Goal: Information Seeking & Learning: Check status

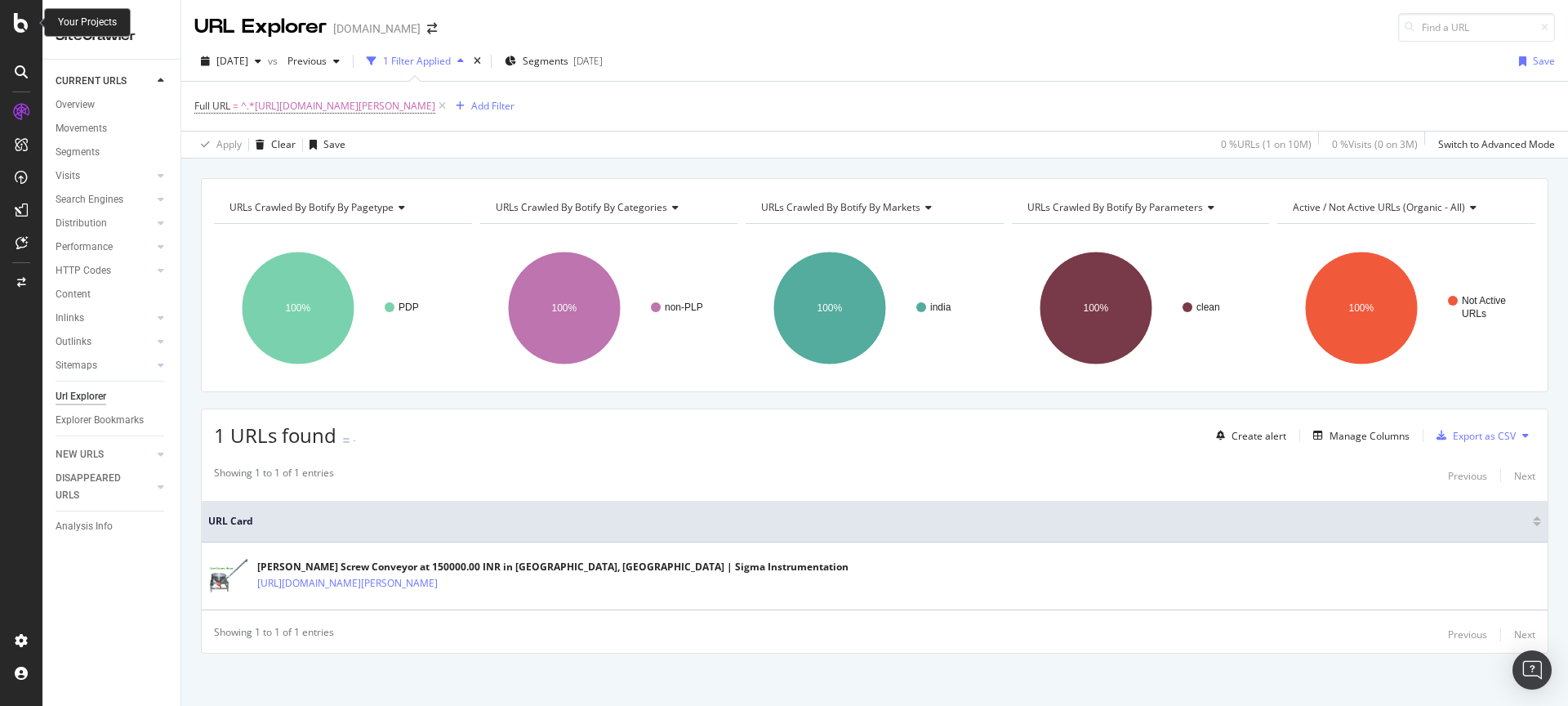
click at [16, 24] on icon at bounding box center [21, 23] width 14 height 20
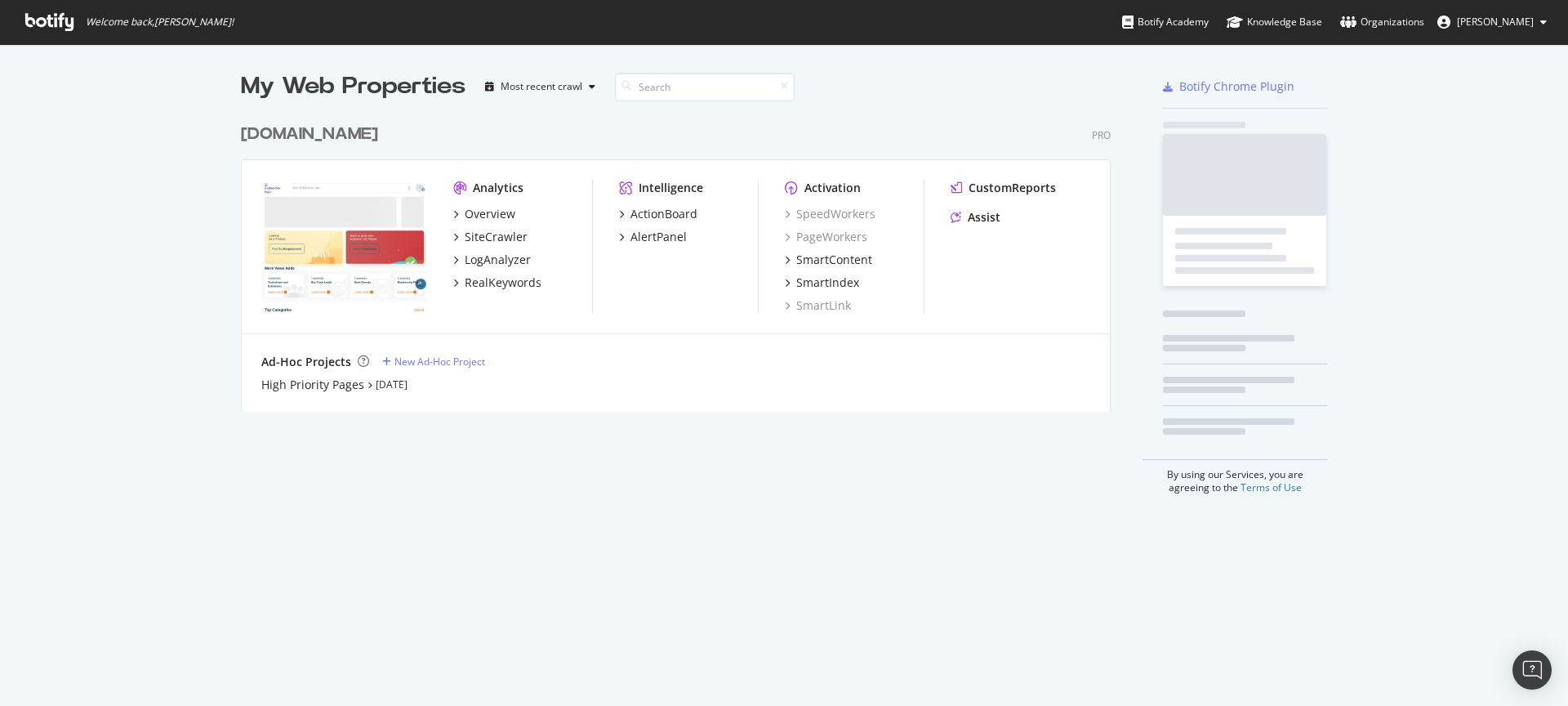
scroll to position [694, 1544]
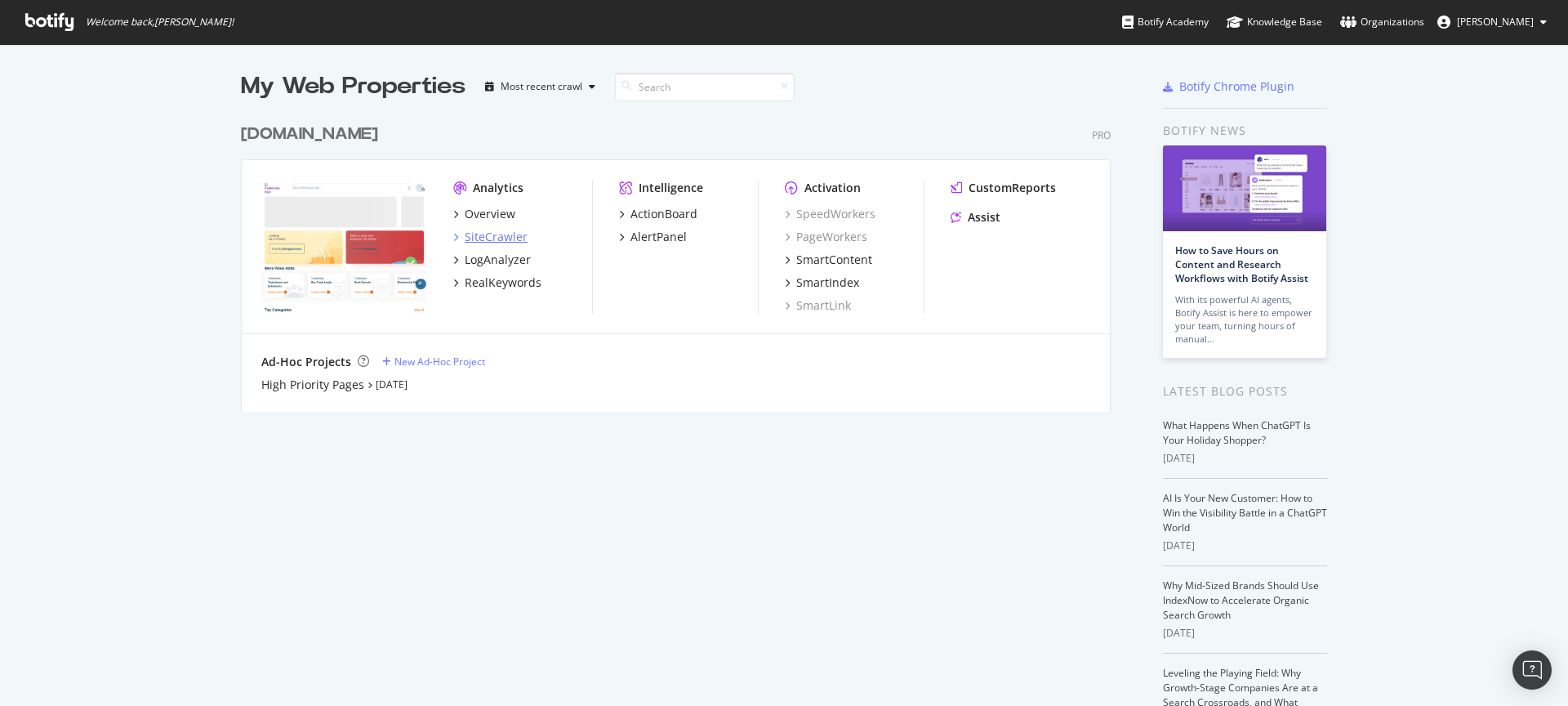
click at [465, 240] on div "SiteCrawler" at bounding box center [496, 237] width 63 height 16
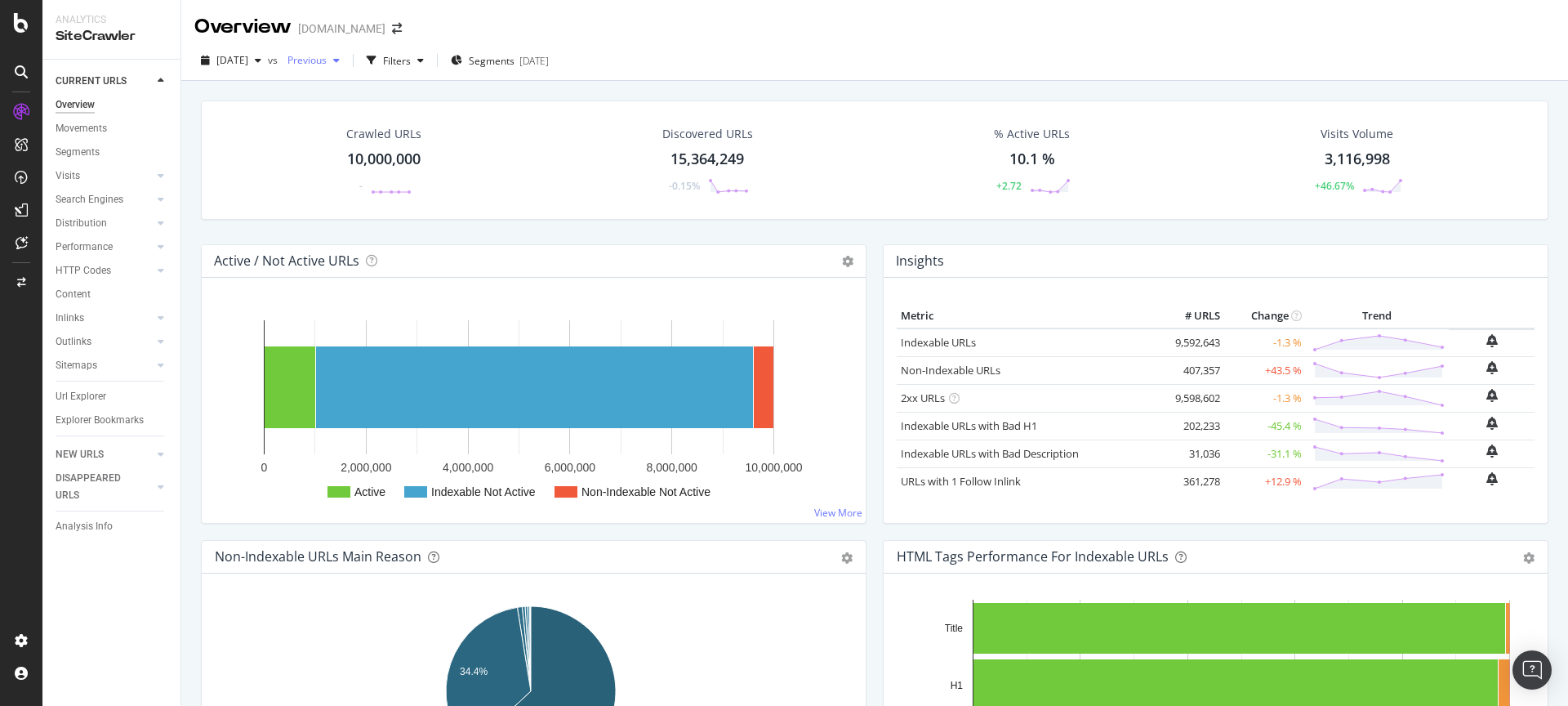
click at [346, 62] on div "button" at bounding box center [336, 60] width 20 height 10
click at [660, 45] on div "[DATE] vs Previous Filters Segments [DATE]" at bounding box center [874, 61] width 1387 height 40
click at [936, 485] on link "URLs with 1 Follow Inlink" at bounding box center [961, 480] width 120 height 14
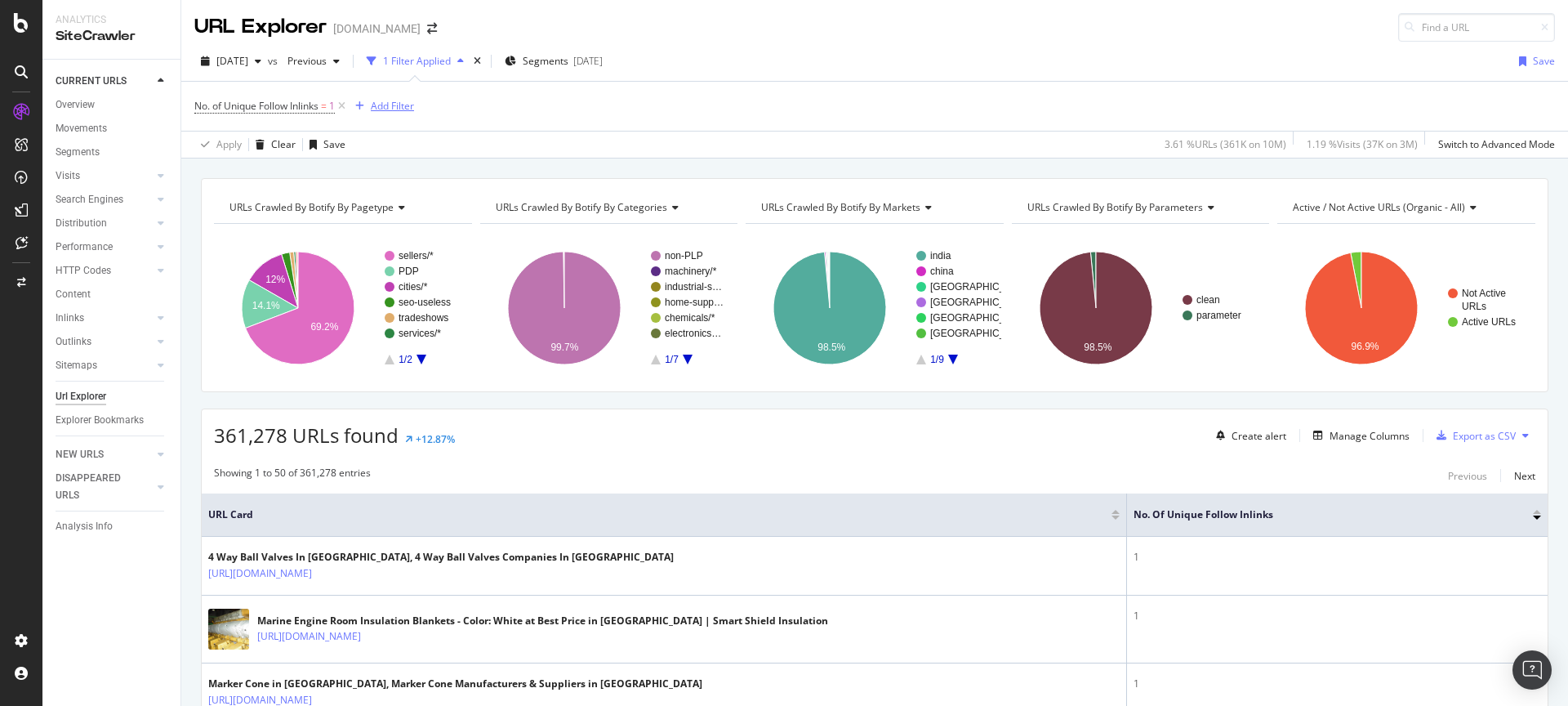
click at [388, 112] on div "Add Filter" at bounding box center [392, 106] width 44 height 14
click at [769, 78] on div "[DATE] vs Previous 1 Filter Applied Segments [DATE] Save" at bounding box center [874, 64] width 1387 height 33
click at [314, 335] on icon "A chart." at bounding box center [300, 308] width 109 height 112
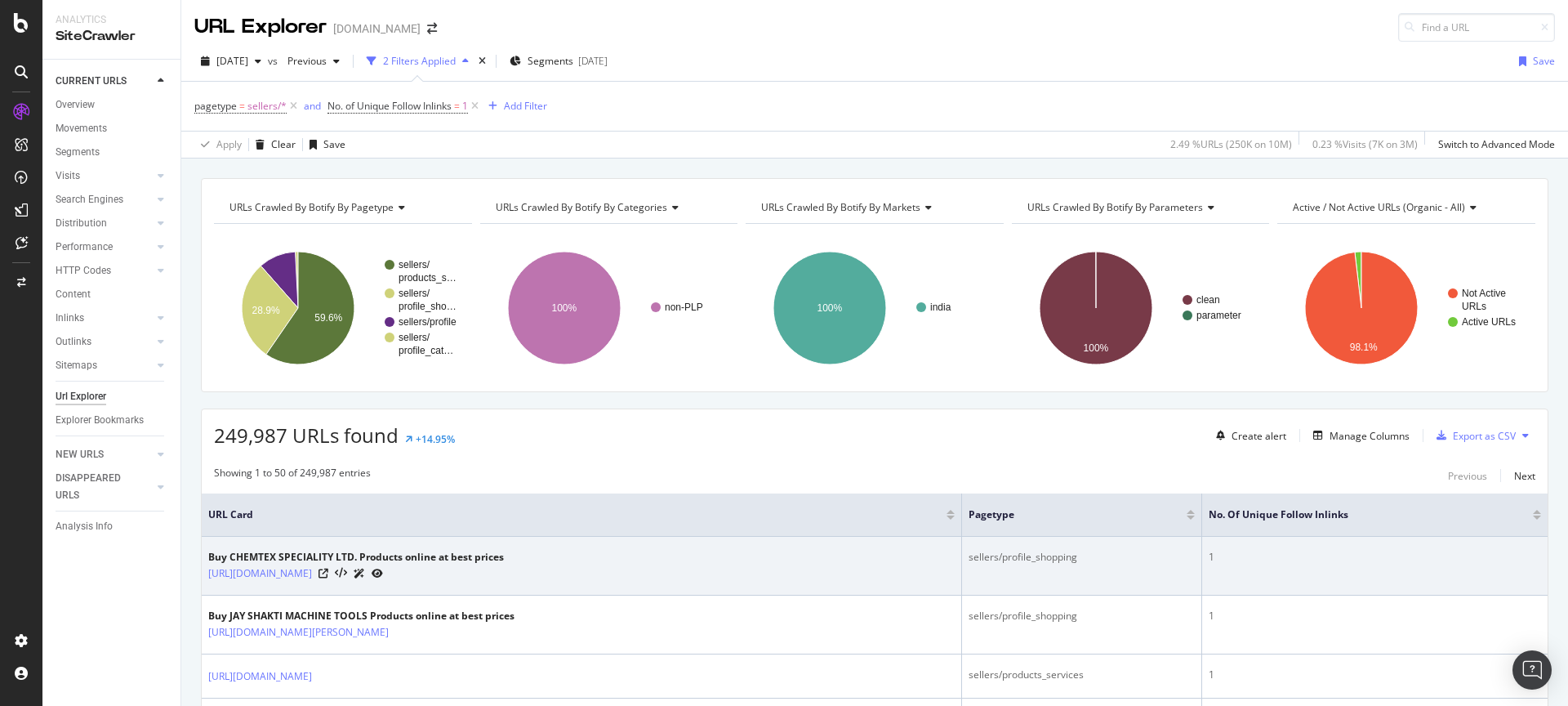
scroll to position [155, 0]
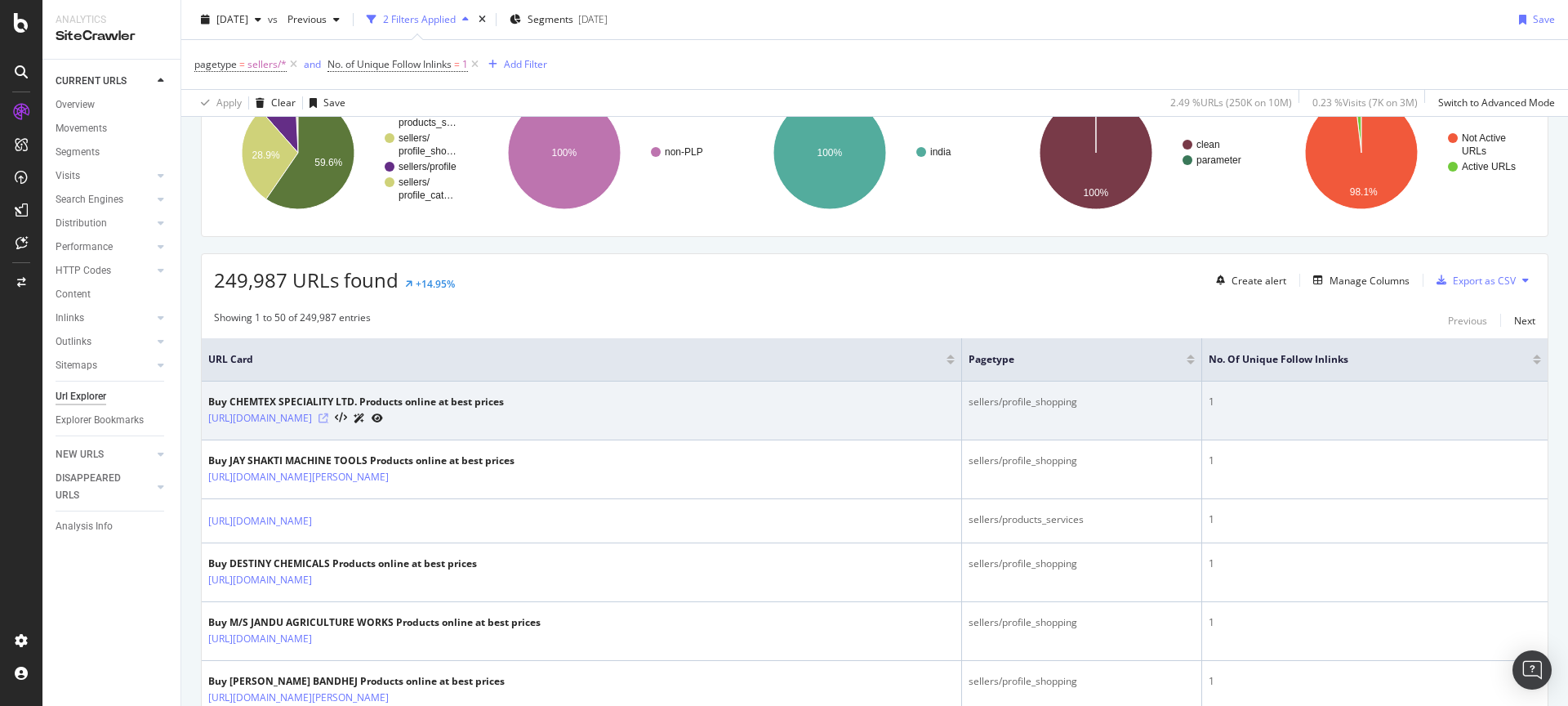
click at [328, 417] on icon at bounding box center [323, 418] width 10 height 10
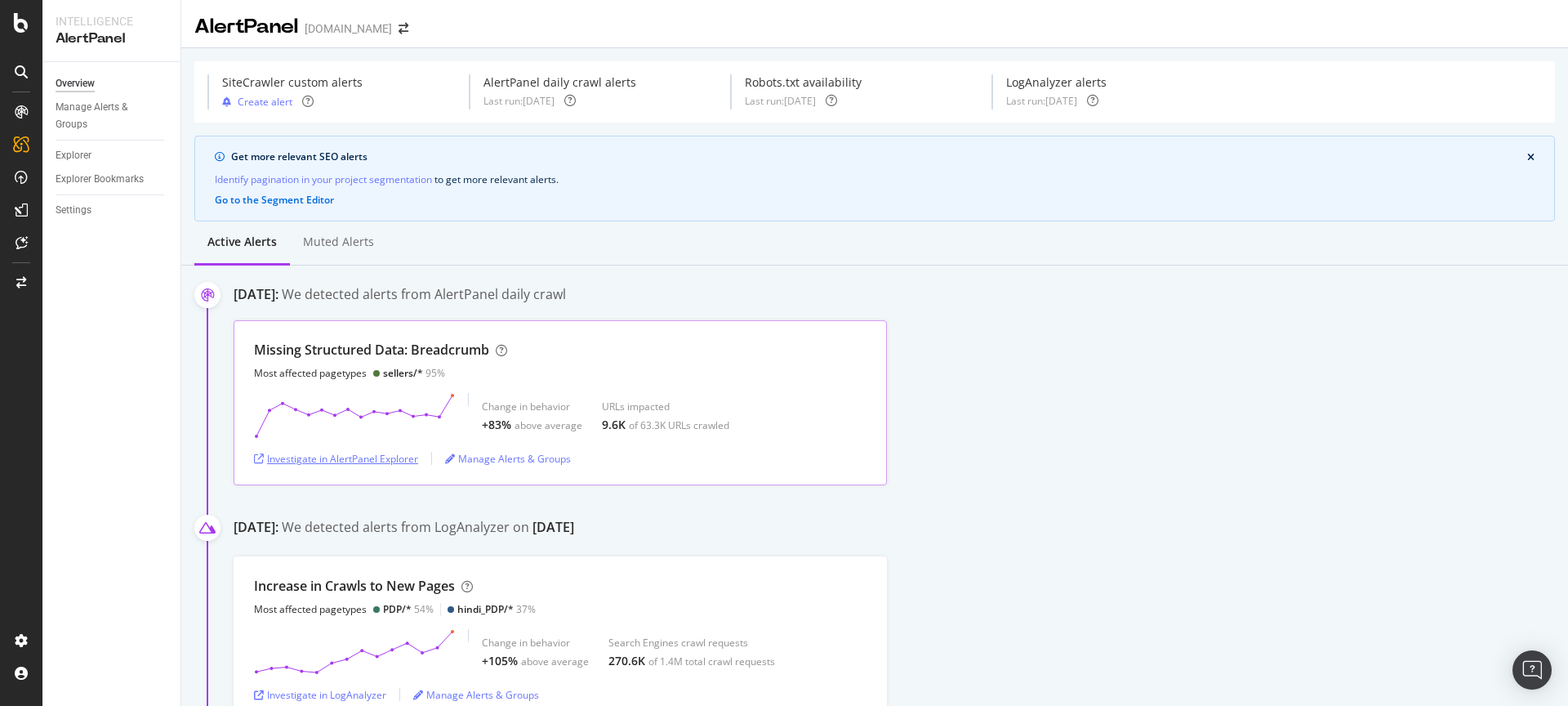
click at [328, 457] on div "Investigate in AlertPanel Explorer" at bounding box center [336, 459] width 164 height 14
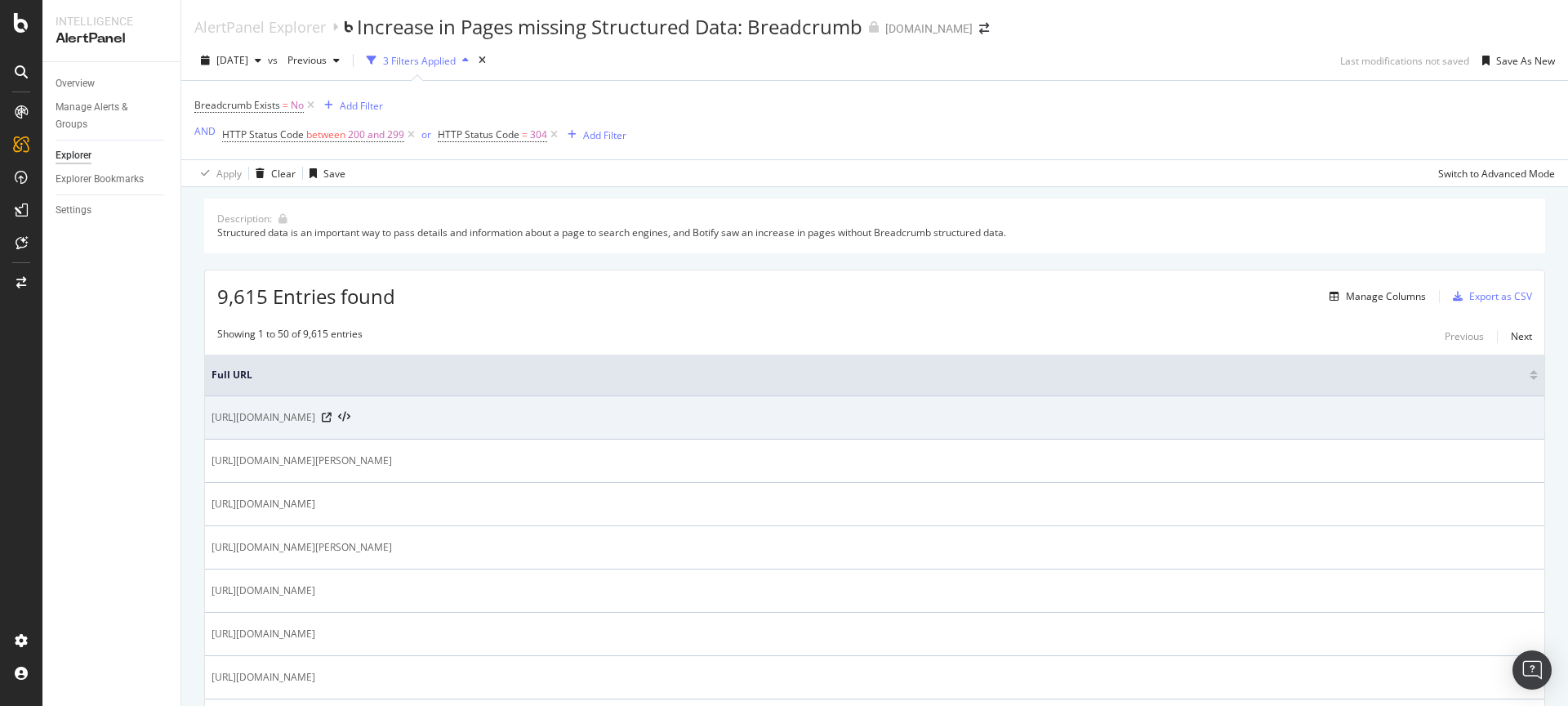
click at [208, 414] on td "https://www.tradeindia.com/eyemart-solutions-private-limited-23248154/" at bounding box center [874, 417] width 1339 height 44
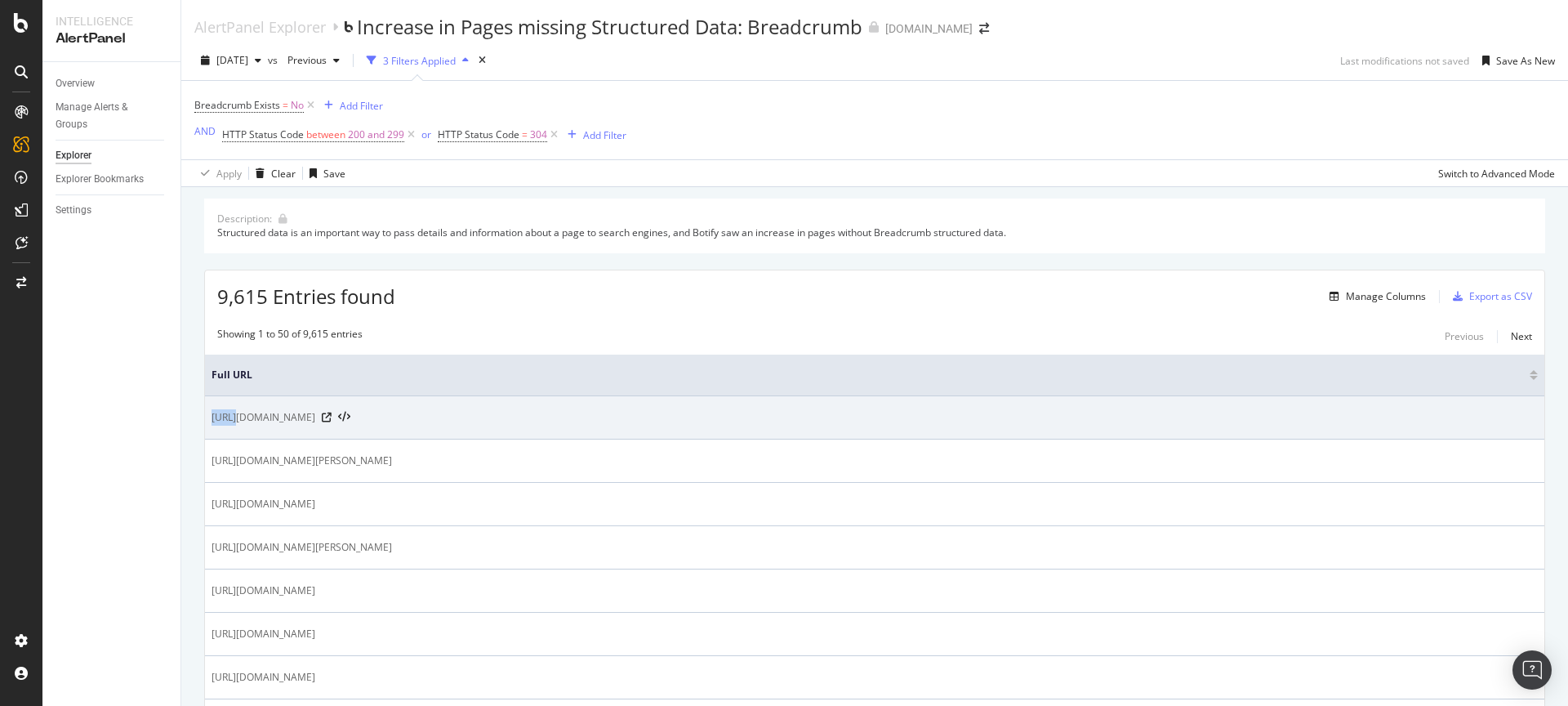
click at [208, 414] on td "https://www.tradeindia.com/eyemart-solutions-private-limited-23248154/" at bounding box center [874, 417] width 1339 height 44
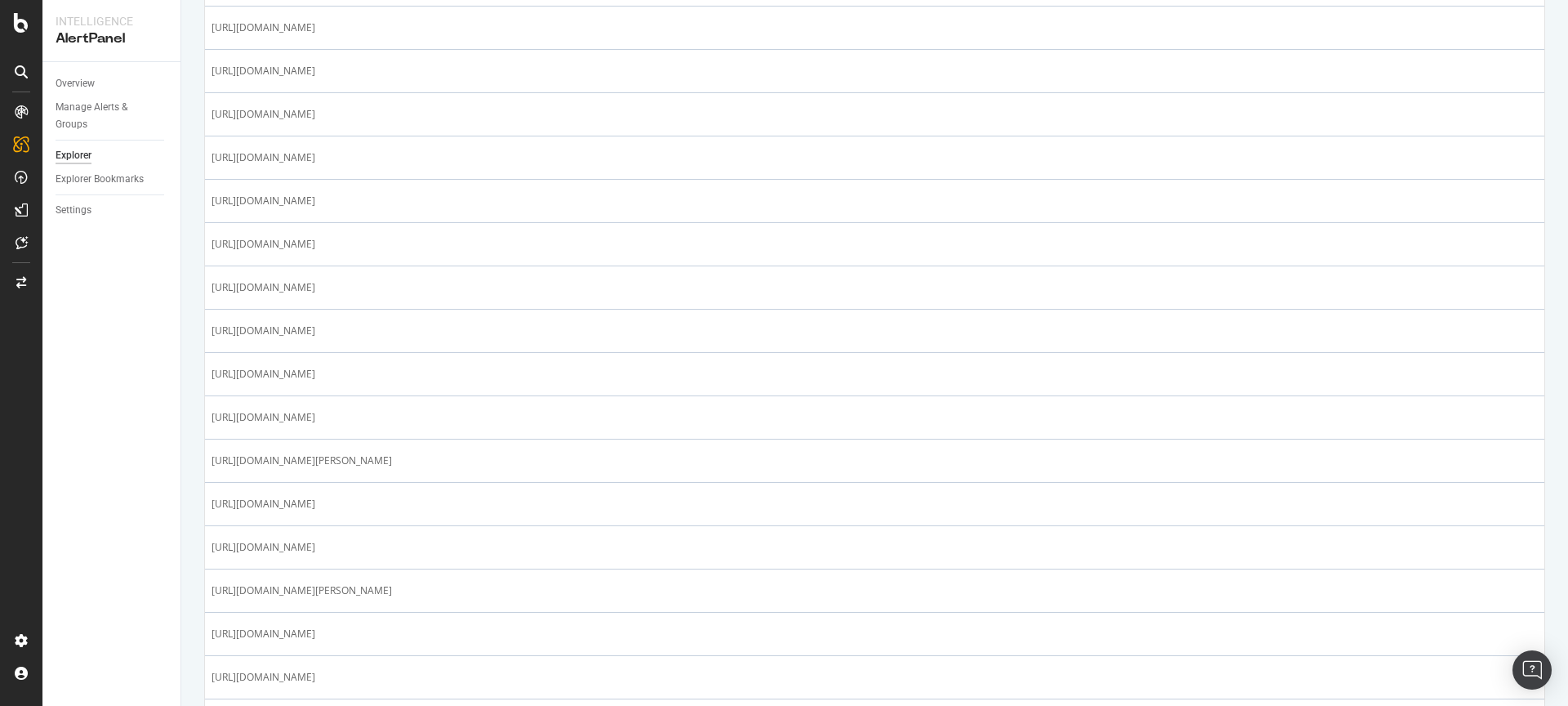
scroll to position [1949, 0]
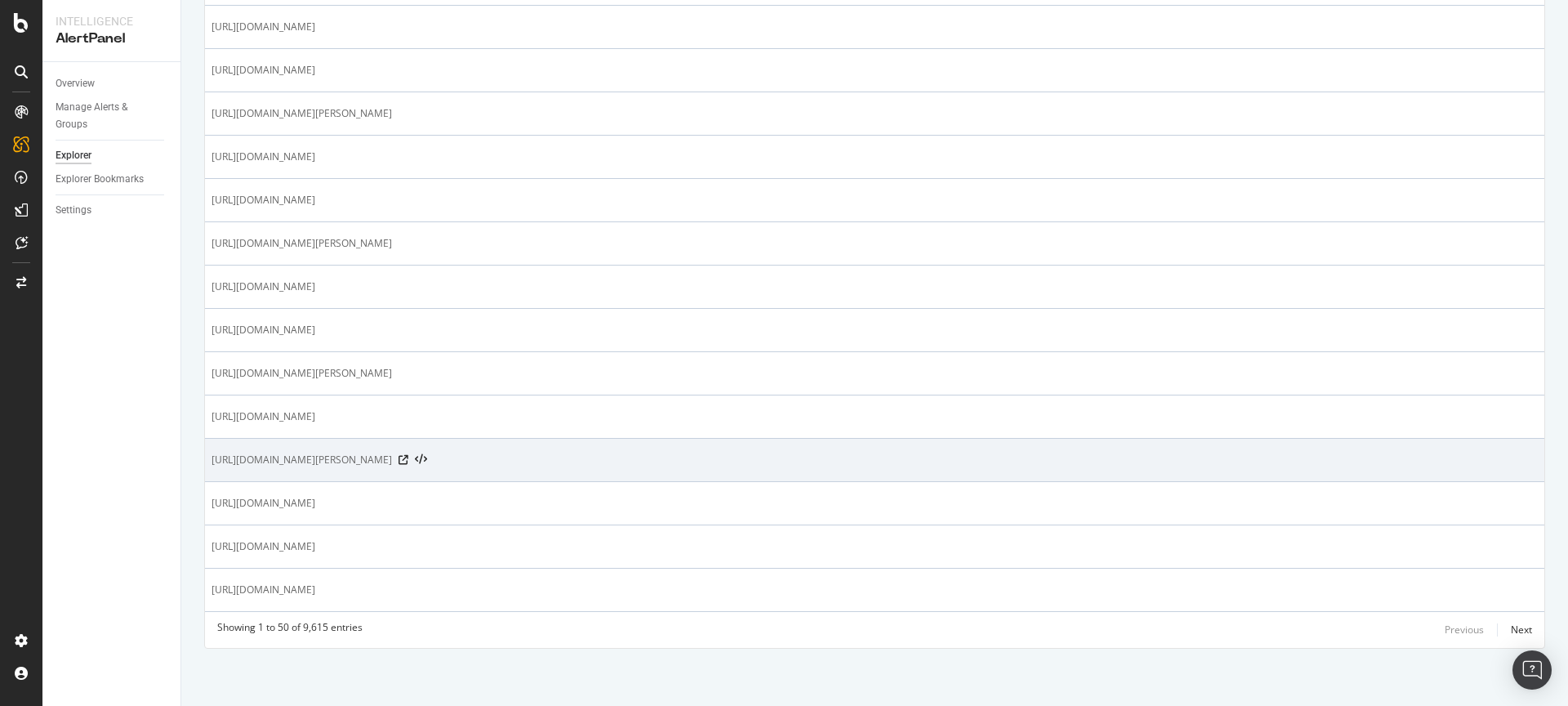
click at [209, 456] on td "https://www.tradeindia.com/sachar-paints-industries-9238948/" at bounding box center [874, 460] width 1339 height 44
copy tbody "https://www.tradeindia.com/sachar-paints-industries-9238948/"
